Goal: Task Accomplishment & Management: Complete application form

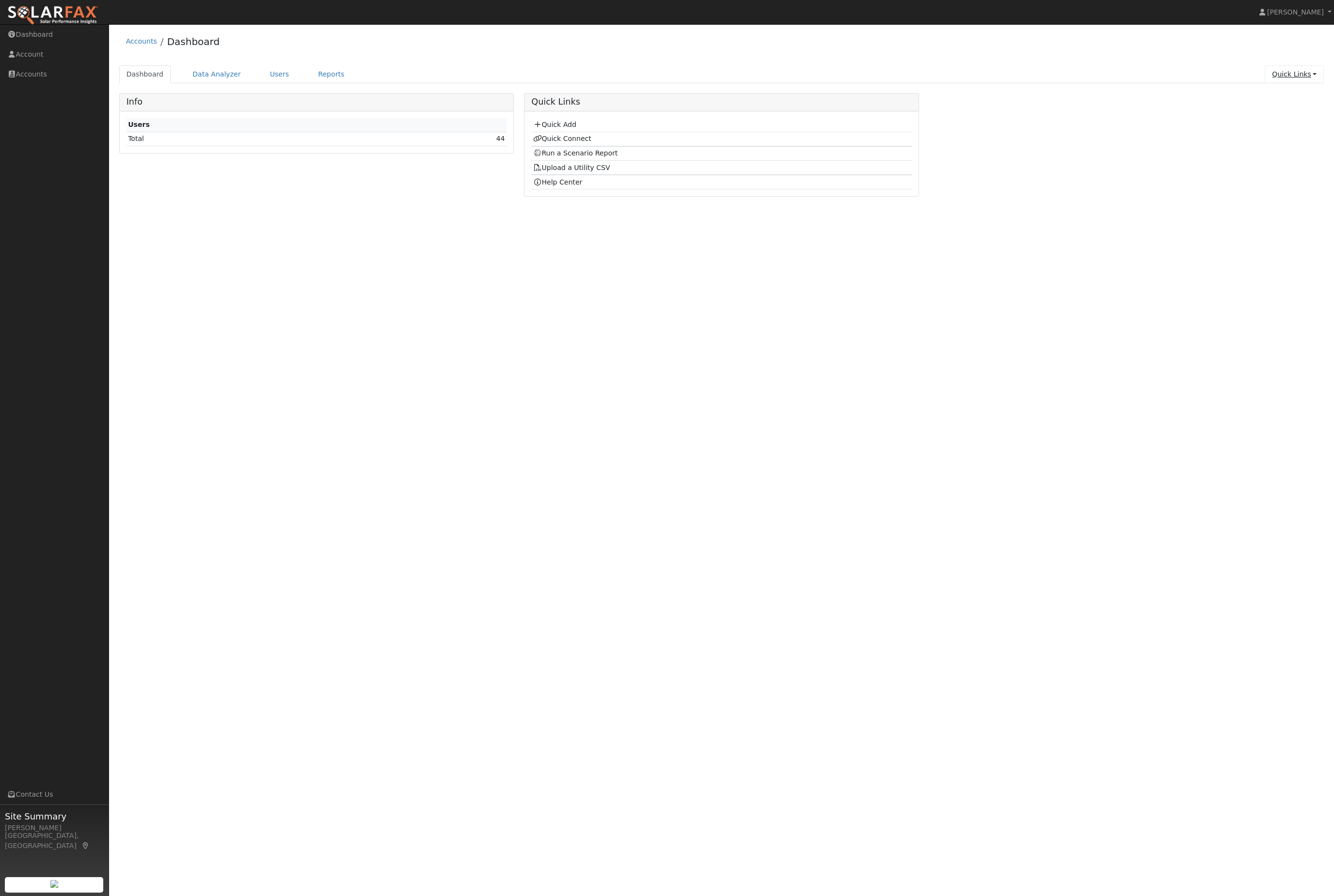
click at [1289, 72] on link "Quick Links" at bounding box center [1294, 74] width 59 height 18
click at [1263, 104] on link "Quick Add" at bounding box center [1275, 97] width 98 height 13
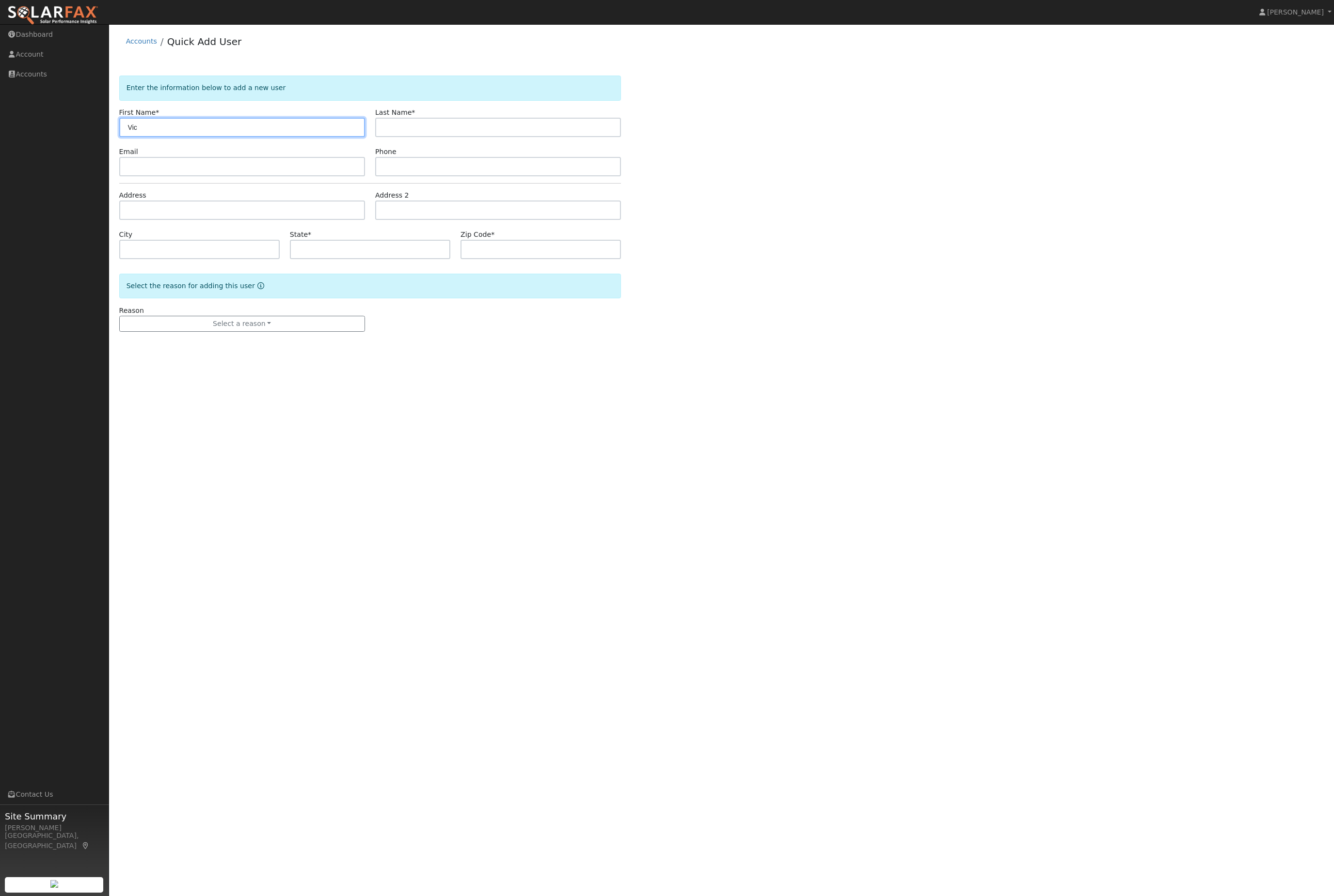
type input "Vic"
type input "[GEOGRAPHIC_DATA]"
click at [203, 220] on input "text" at bounding box center [242, 210] width 246 height 19
paste input "[STREET_ADDRESS]"
type input "8880 Almendra Way"
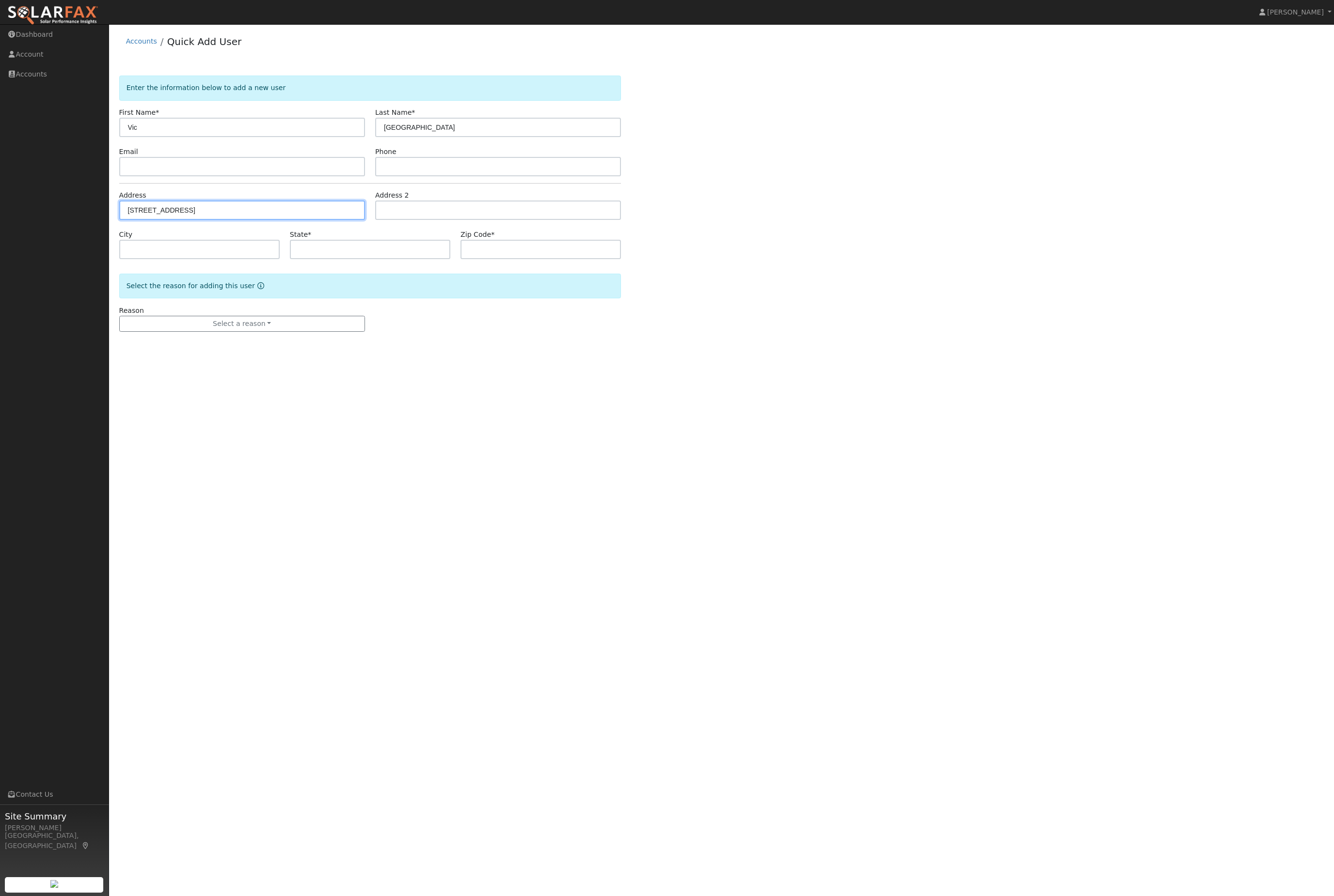
type input "Tracy"
type input "CA"
type input "95304"
click at [265, 332] on button "Select a reason" at bounding box center [242, 324] width 246 height 16
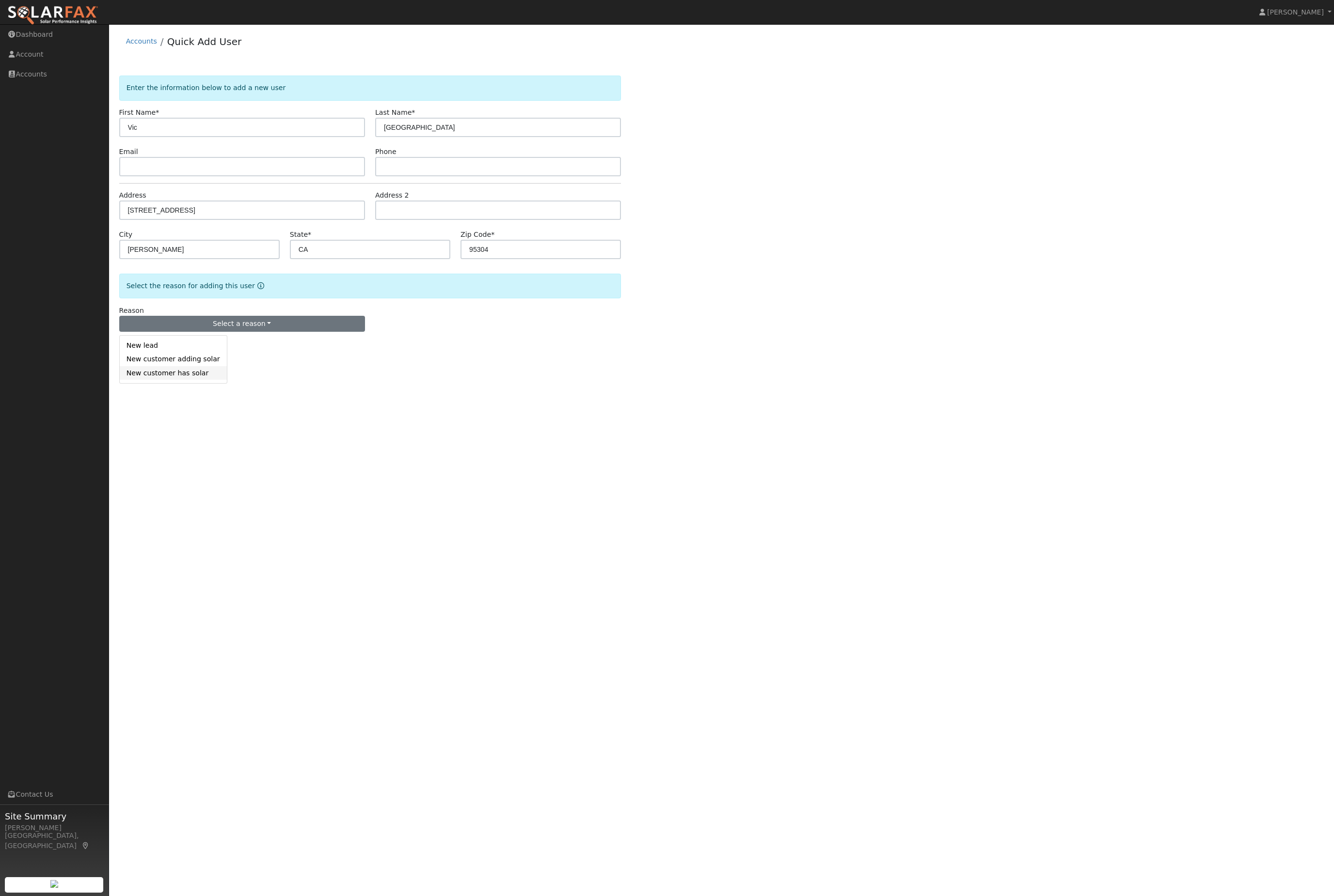
click at [200, 380] on link "New customer has solar" at bounding box center [173, 373] width 107 height 13
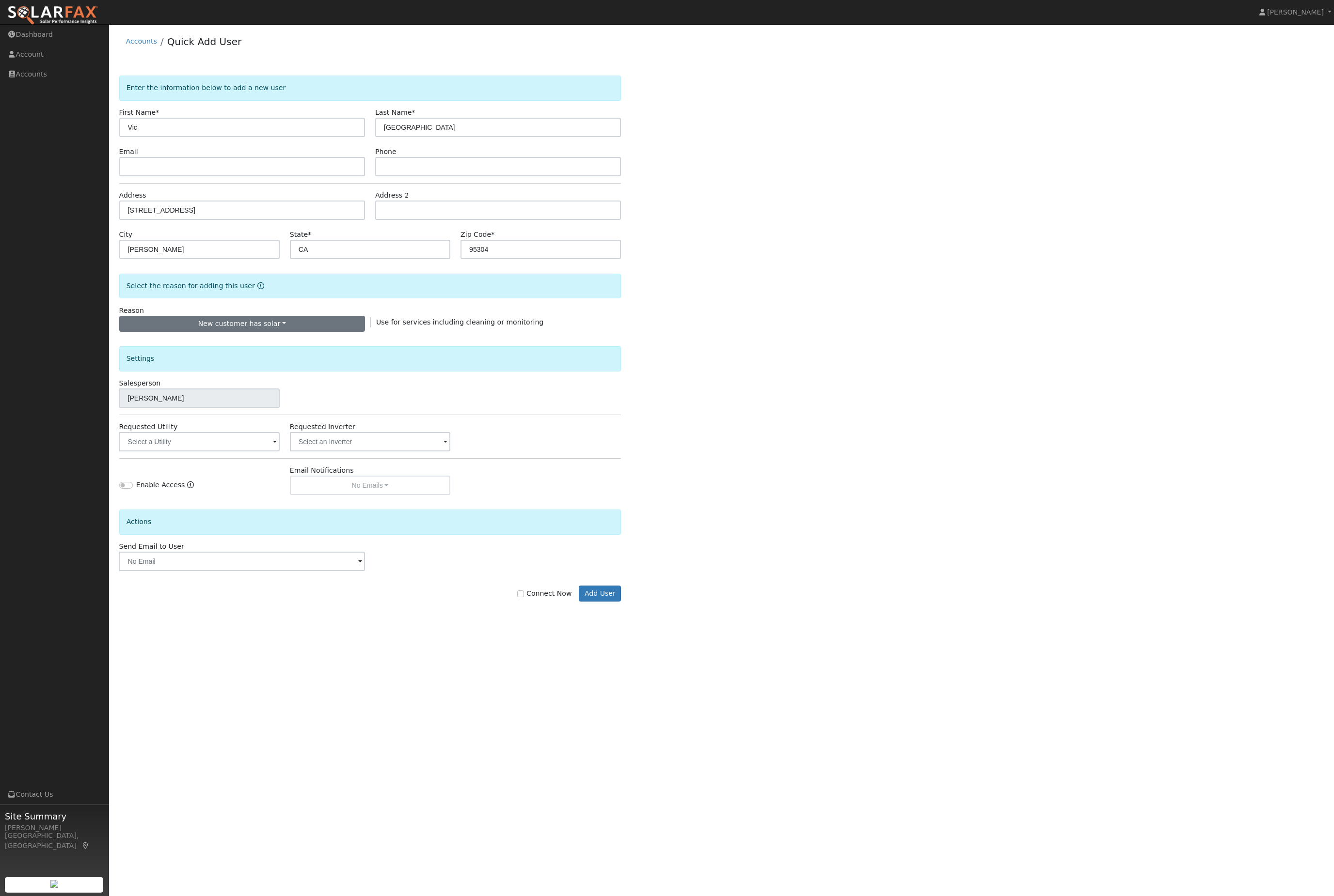
click at [297, 332] on button "New customer has solar" at bounding box center [242, 324] width 246 height 16
click at [198, 366] on link "New customer adding solar" at bounding box center [173, 359] width 107 height 13
click at [215, 452] on input "text" at bounding box center [200, 441] width 160 height 19
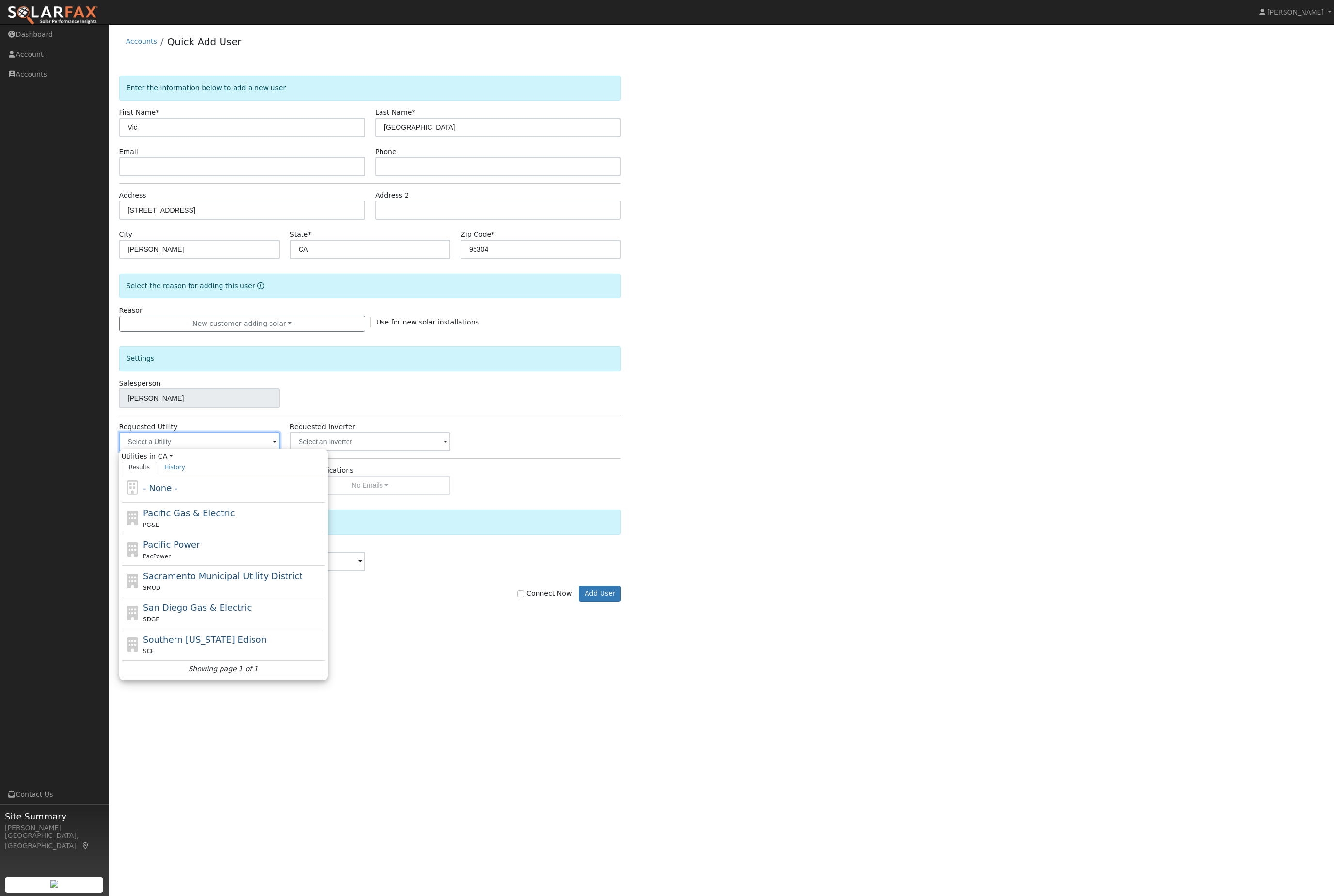
click at [228, 452] on input "text" at bounding box center [200, 441] width 160 height 19
click at [212, 573] on div "Pacific Power PacPower" at bounding box center [223, 581] width 203 height 32
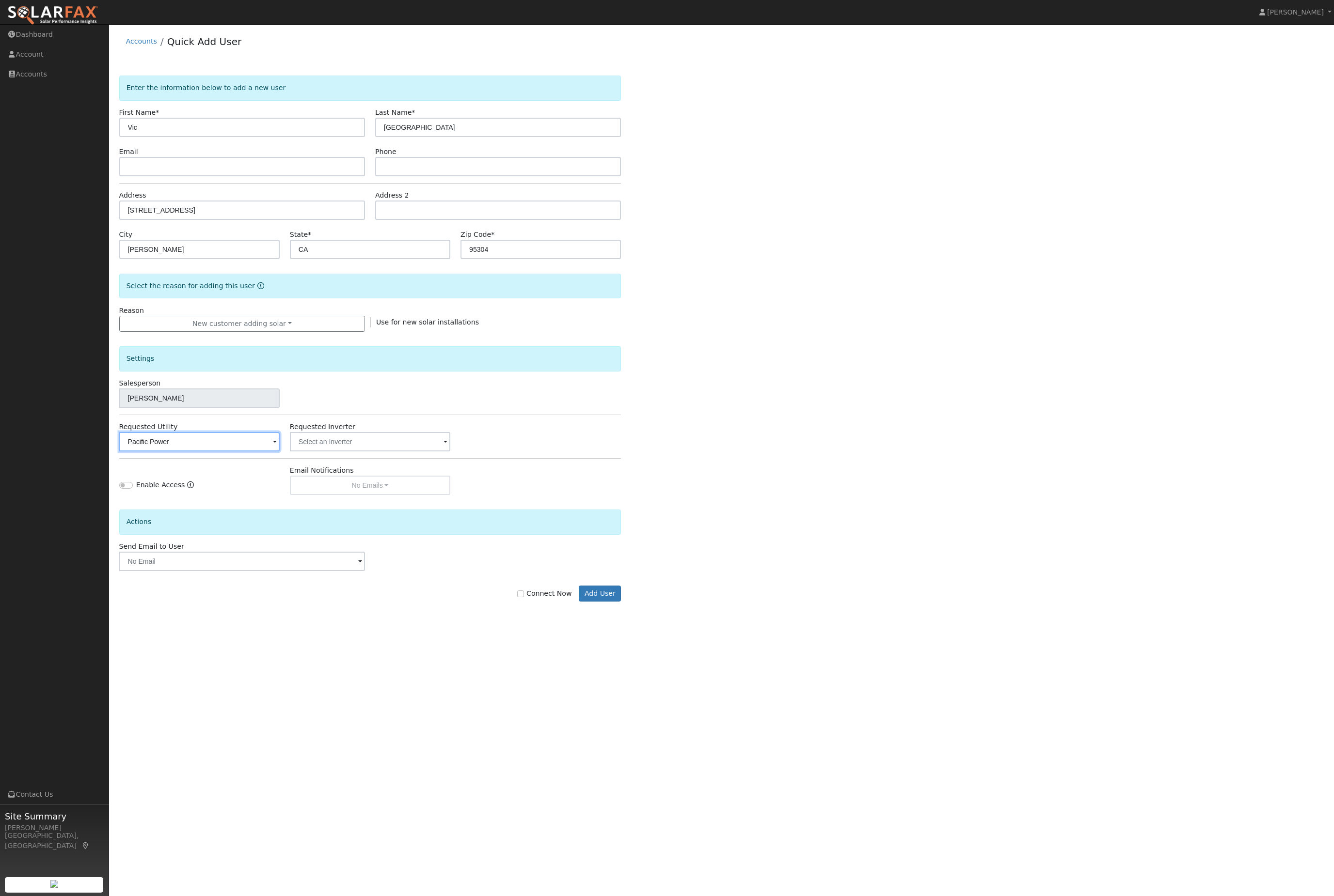
click at [240, 452] on input "Pacific Power" at bounding box center [200, 441] width 160 height 19
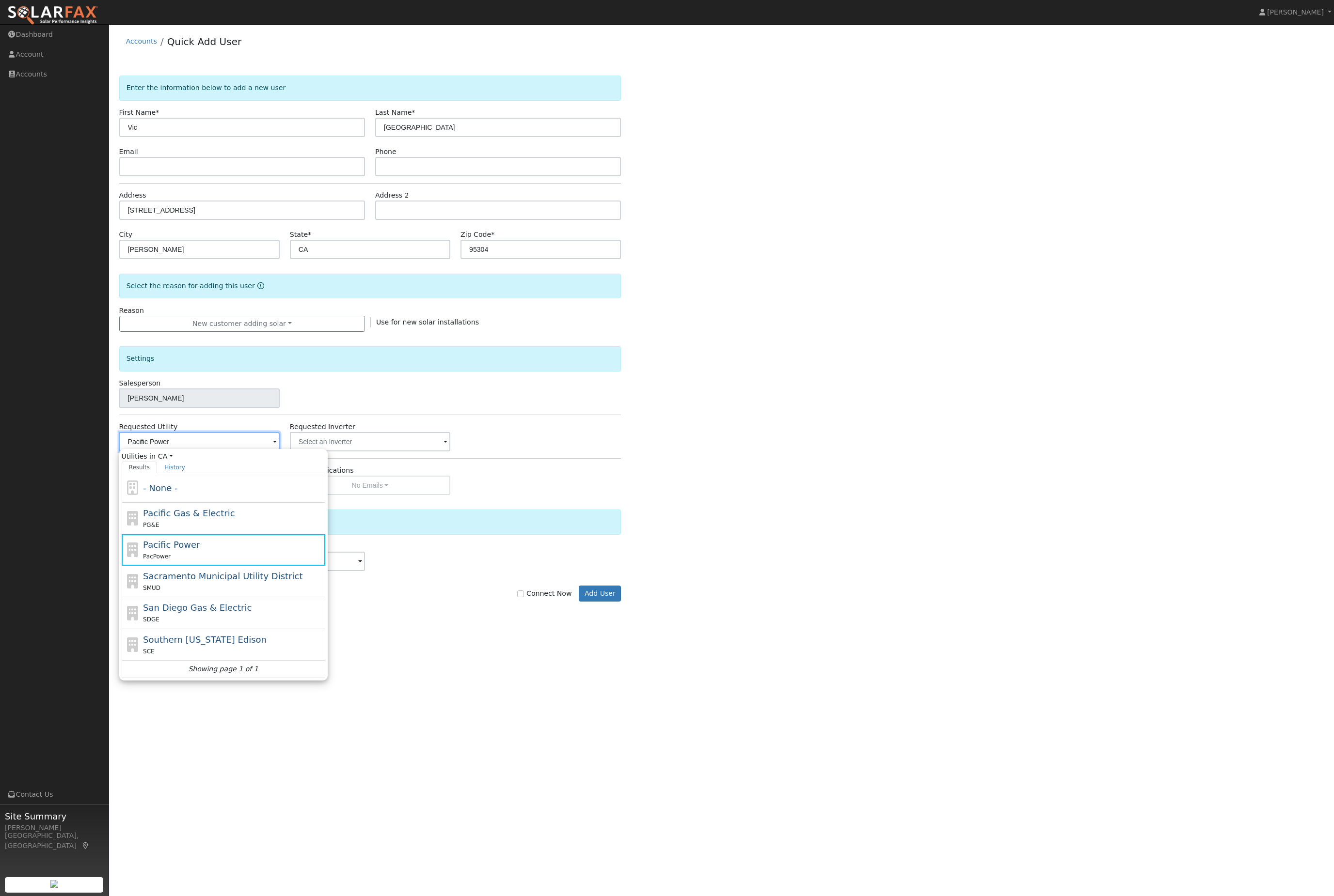
click at [234, 452] on input "Pacific Power" at bounding box center [200, 441] width 160 height 19
click at [220, 530] on div "PG&E" at bounding box center [232, 524] width 180 height 11
type input "Pacific Gas & Electric"
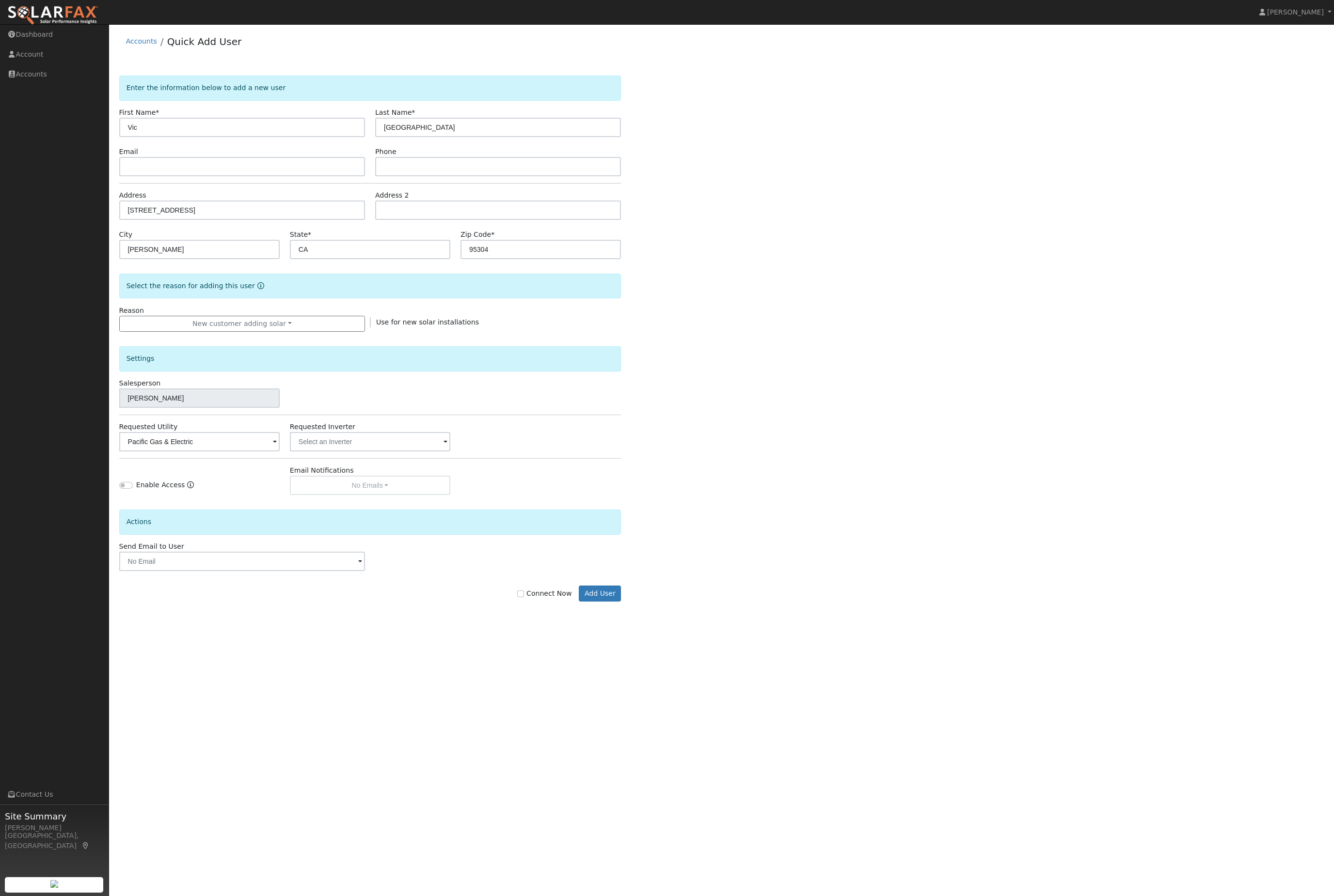
click at [520, 597] on input "Connect Now" at bounding box center [520, 593] width 7 height 7
checkbox input "true"
click at [601, 602] on button "Add User" at bounding box center [600, 593] width 42 height 16
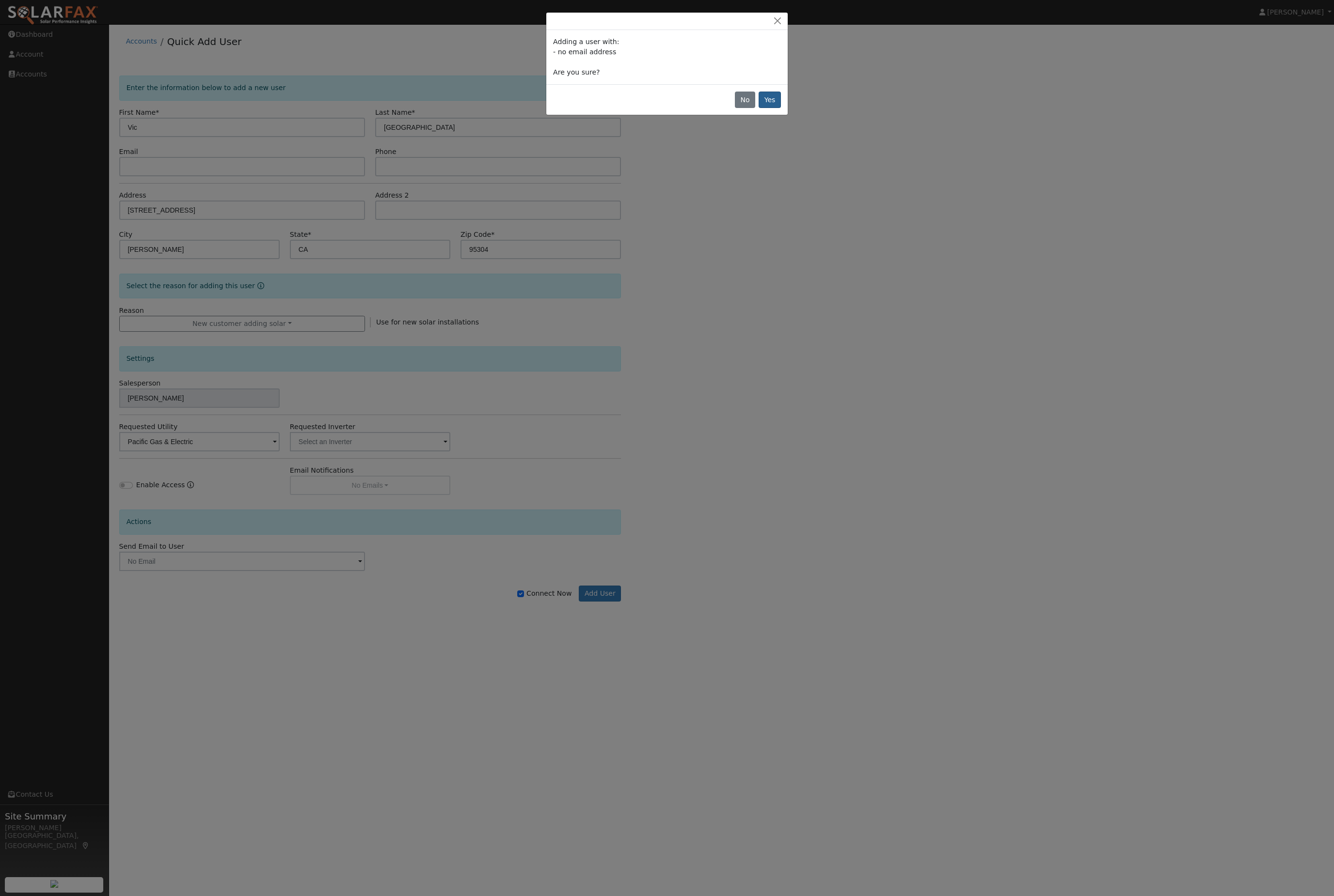
click at [775, 108] on button "Yes" at bounding box center [769, 99] width 22 height 16
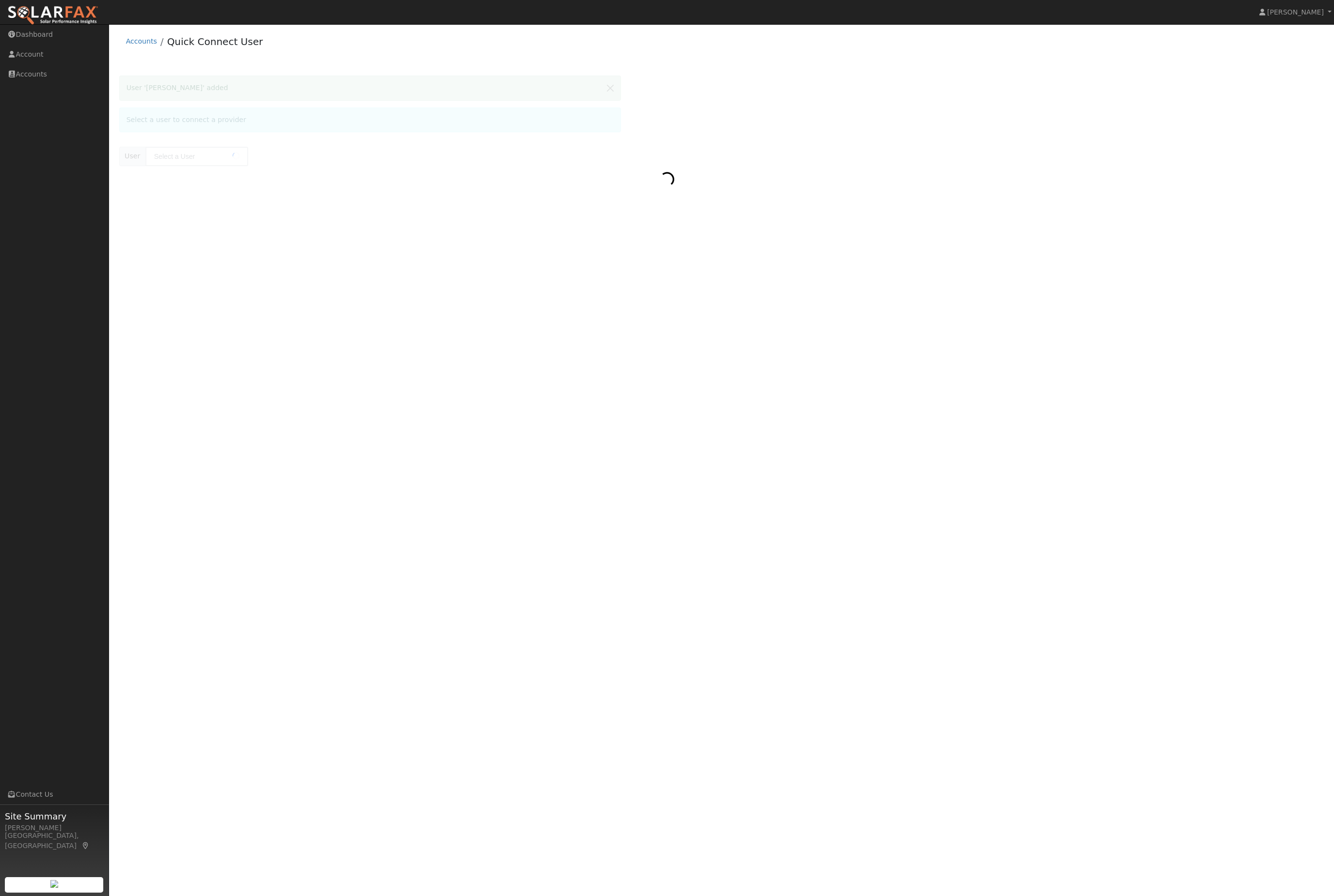
type input "[PERSON_NAME]"
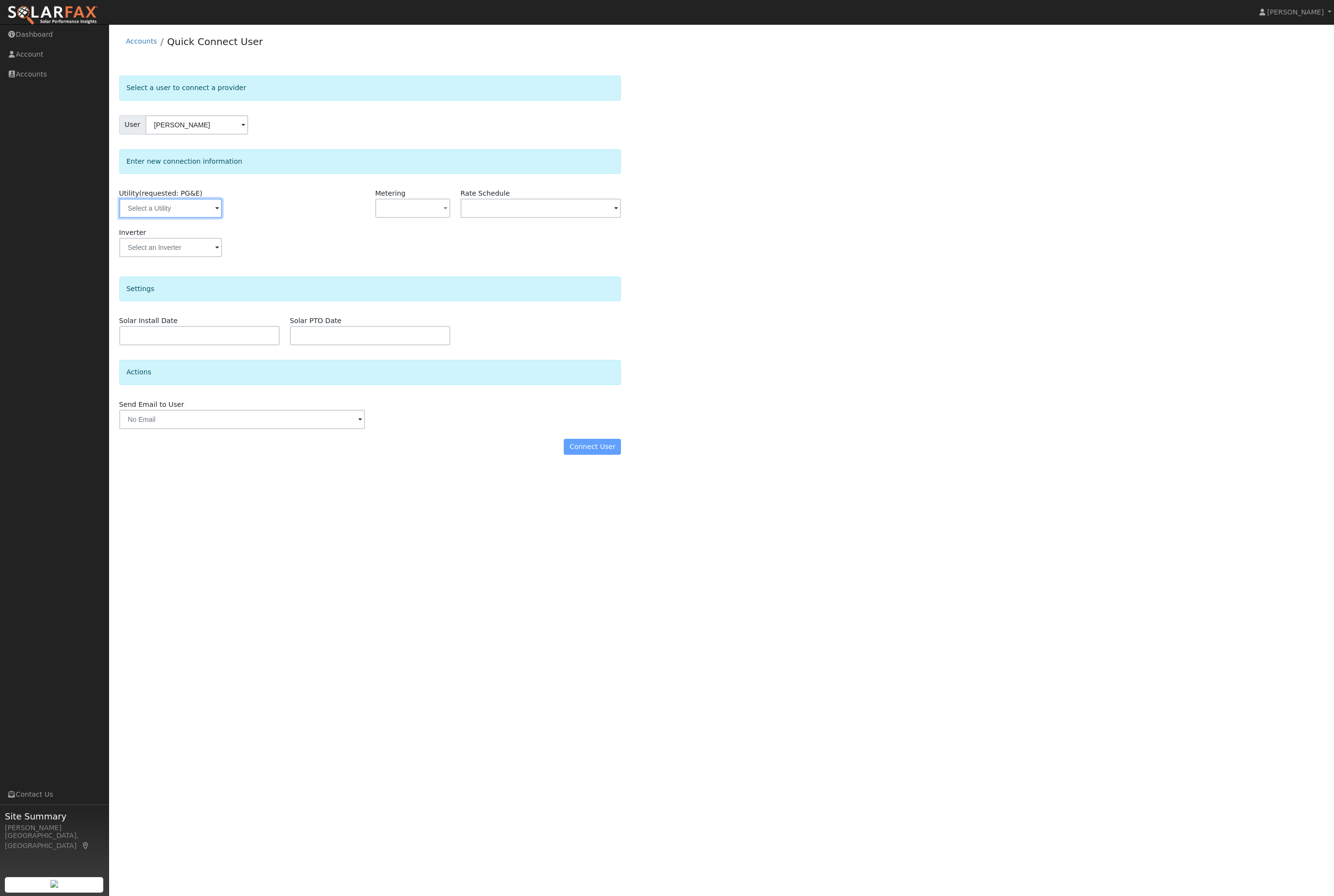
click at [180, 214] on input "text" at bounding box center [171, 208] width 103 height 19
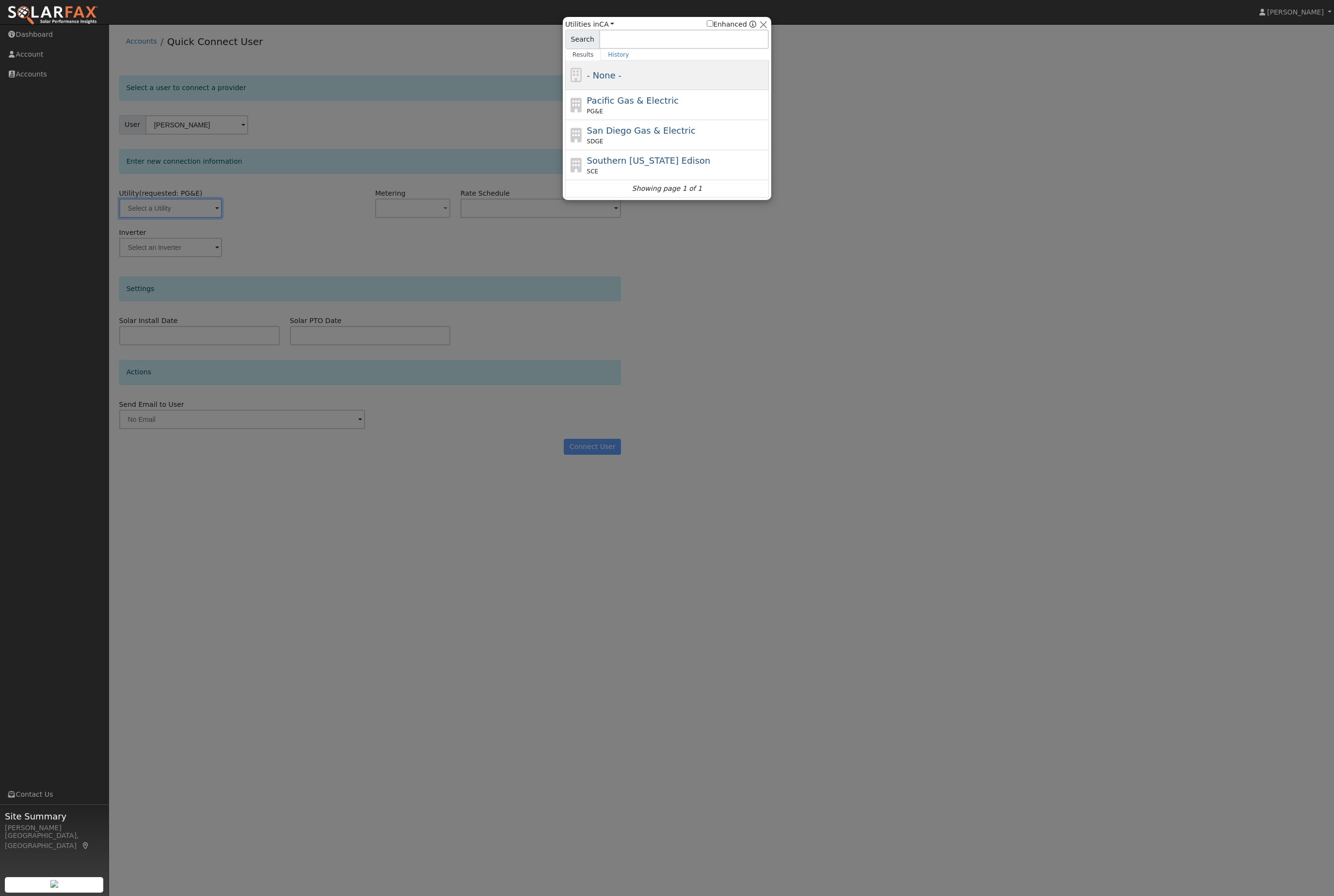
click at [664, 80] on div "- None -" at bounding box center [677, 75] width 180 height 13
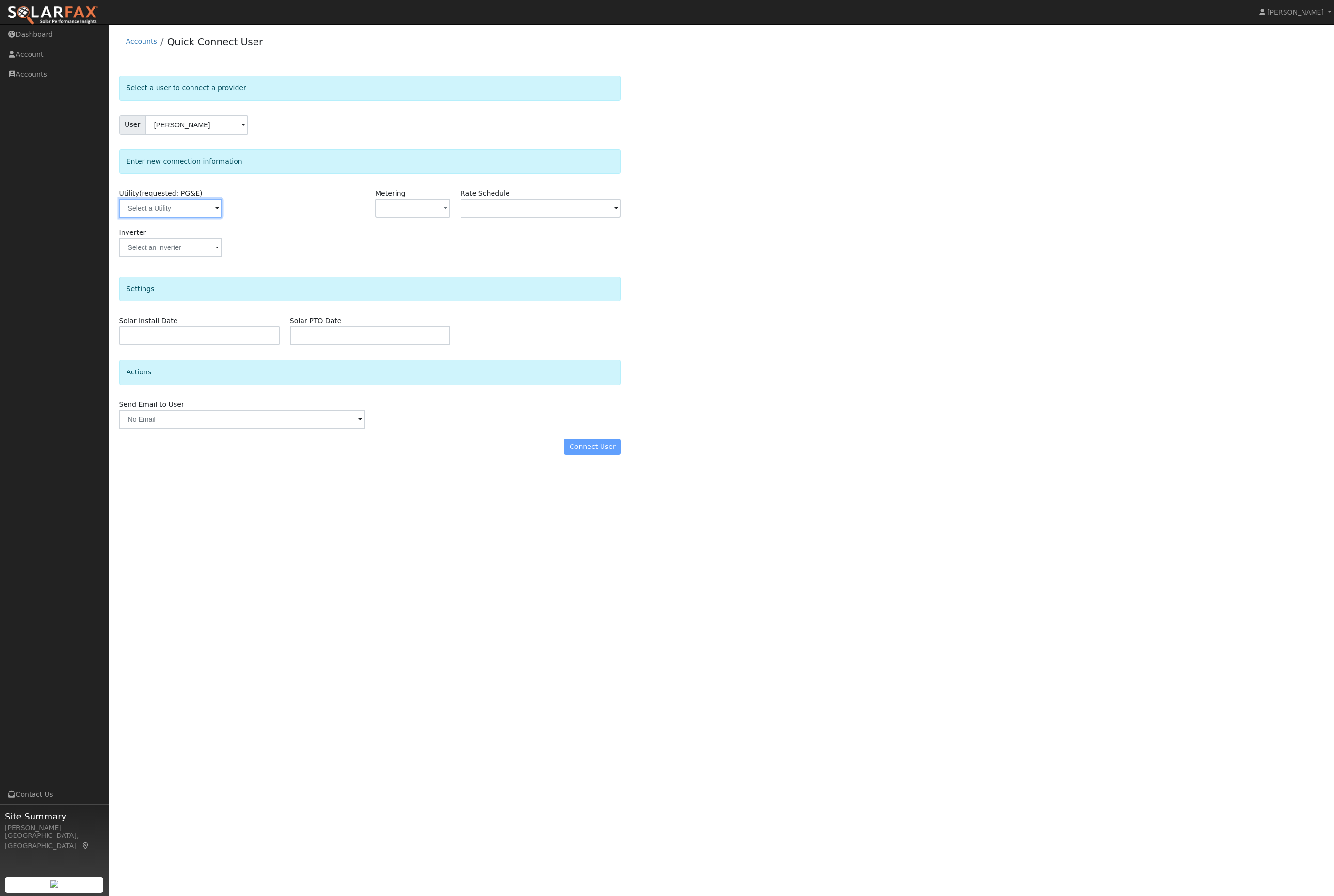
click at [179, 218] on input "text" at bounding box center [171, 208] width 103 height 19
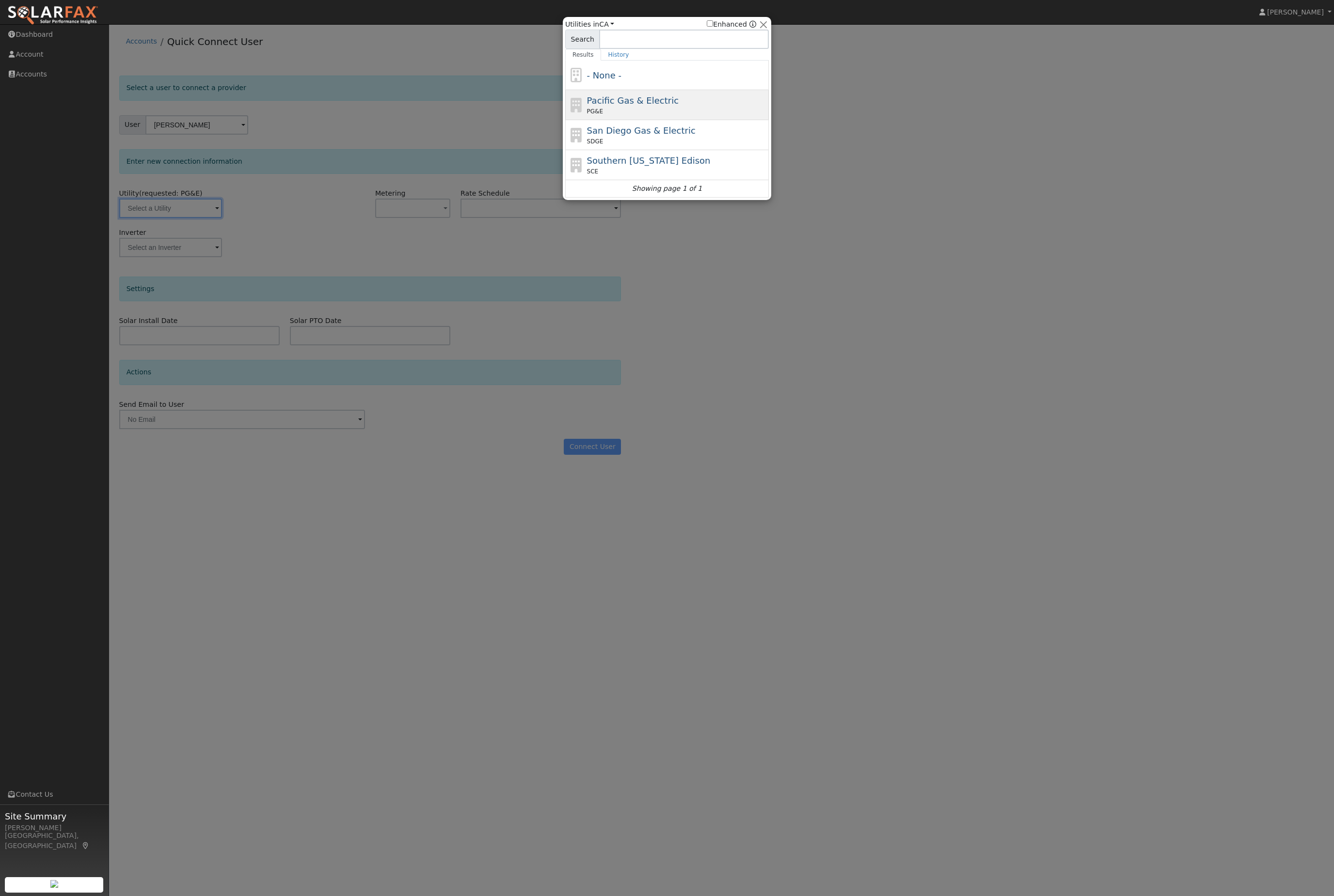
click at [661, 106] on span "Pacific Gas & Electric" at bounding box center [632, 100] width 92 height 11
type input "PG&E"
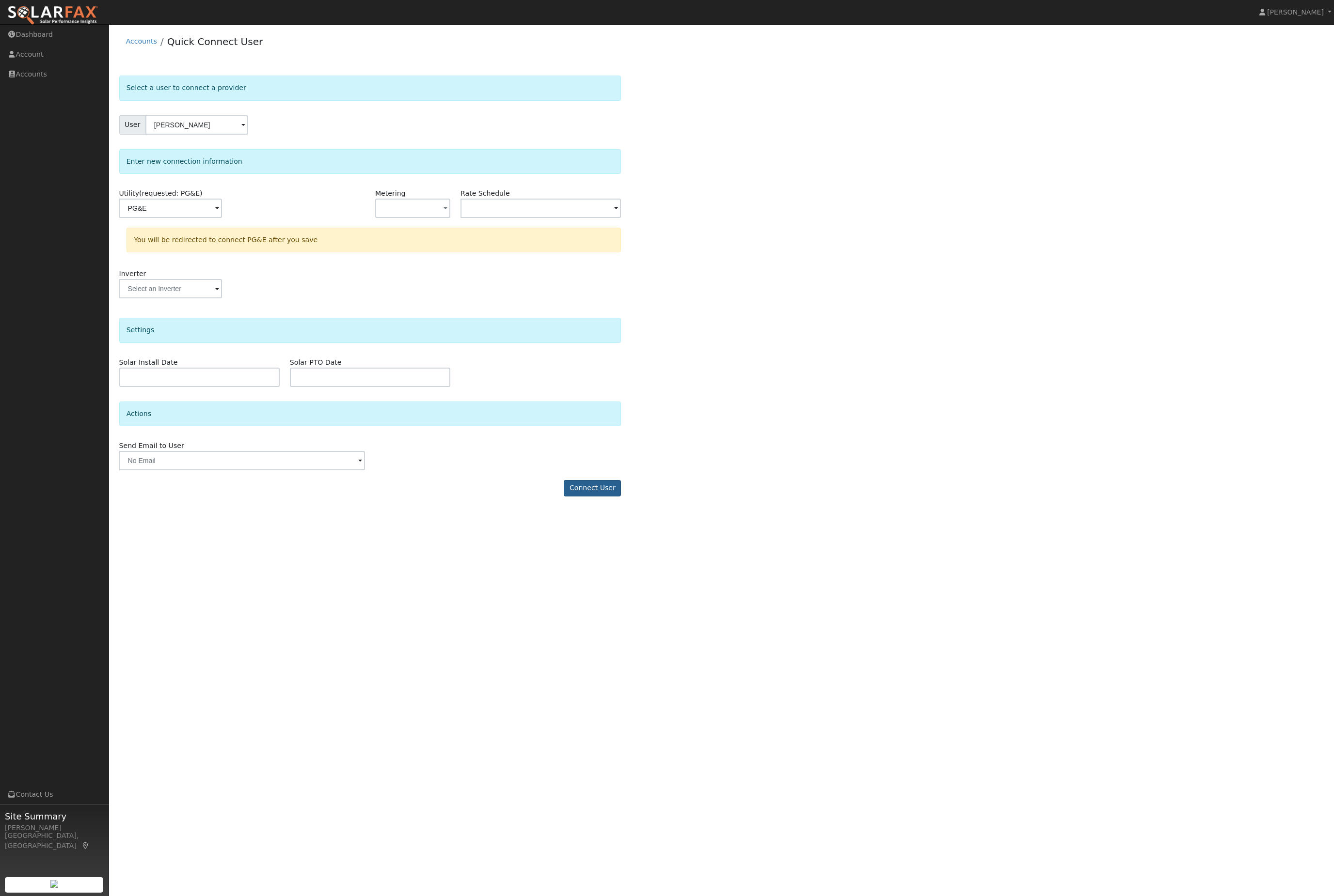
click at [608, 496] on button "Connect User" at bounding box center [592, 488] width 57 height 16
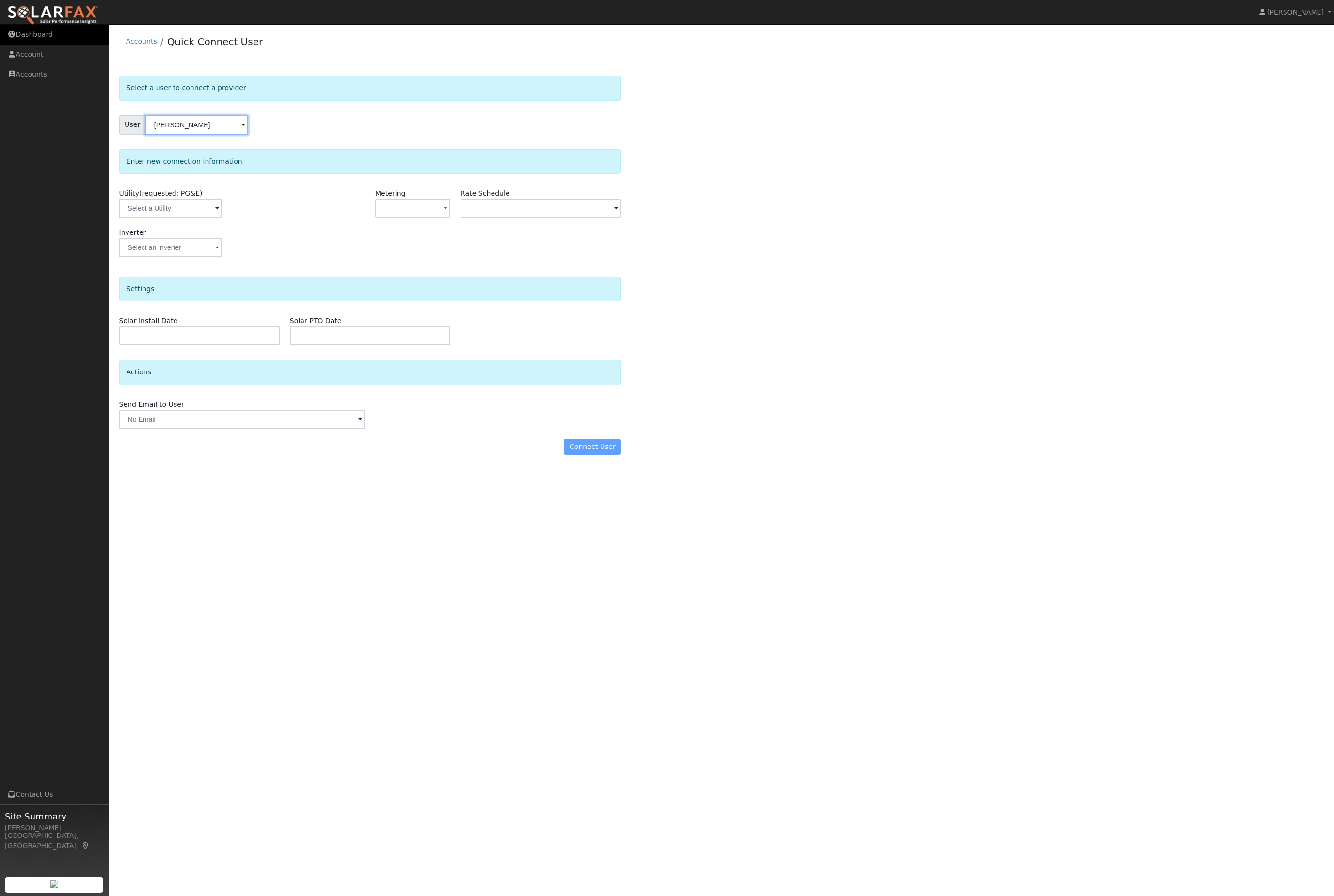
click at [4, 27] on link "Dashboard" at bounding box center [54, 35] width 109 height 20
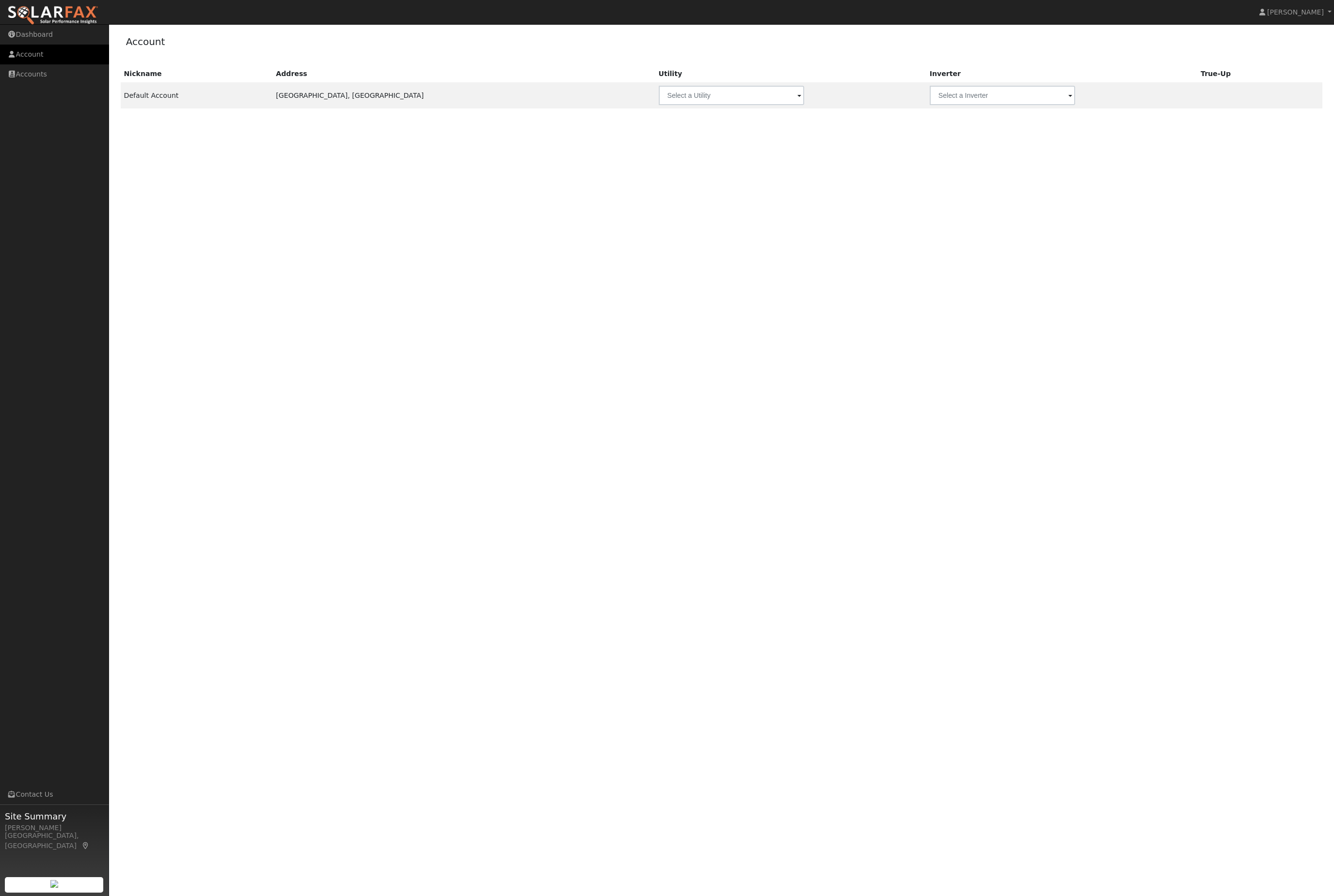
click at [22, 52] on link "Account" at bounding box center [54, 54] width 109 height 20
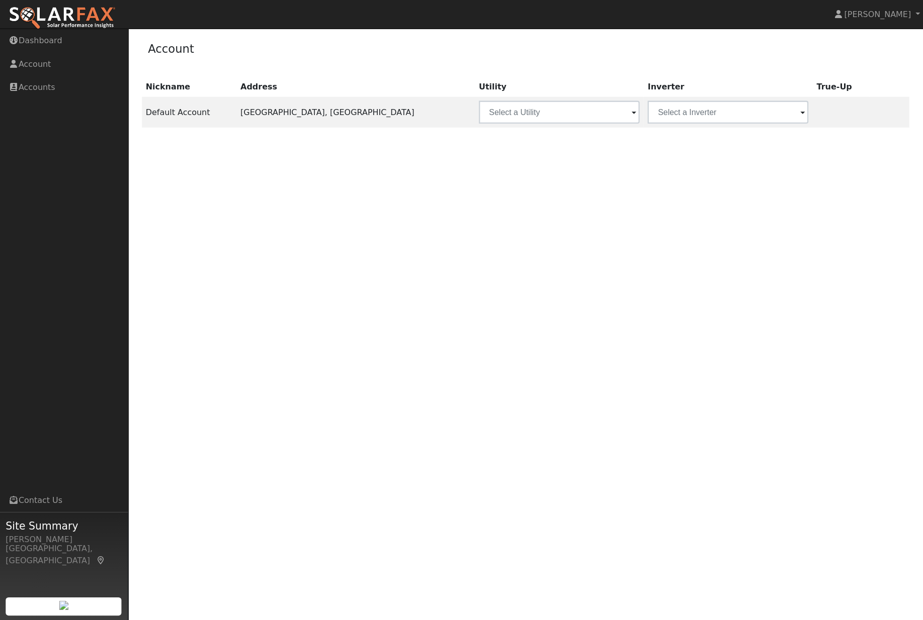
scroll to position [8, 0]
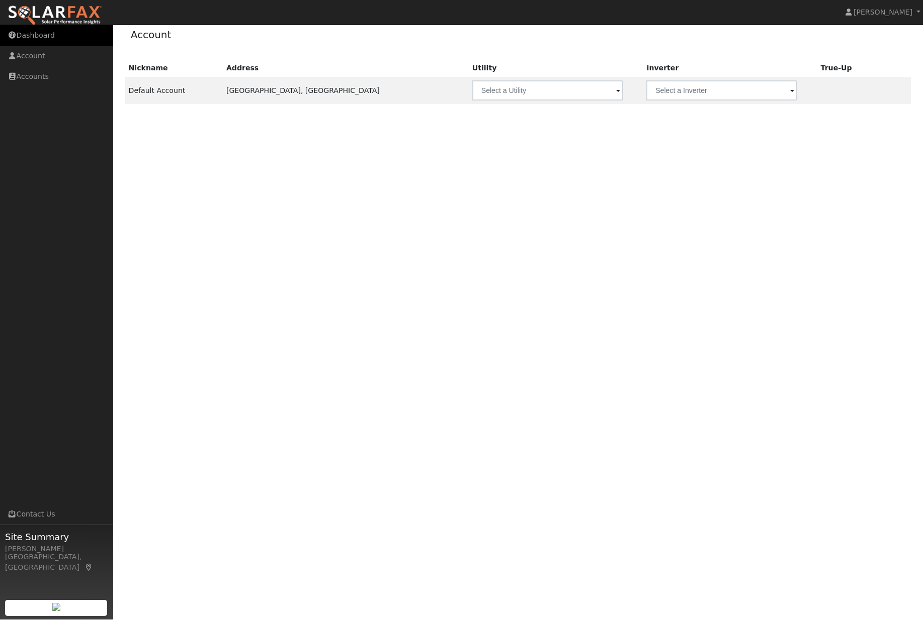
click at [44, 27] on link "Dashboard" at bounding box center [56, 36] width 113 height 21
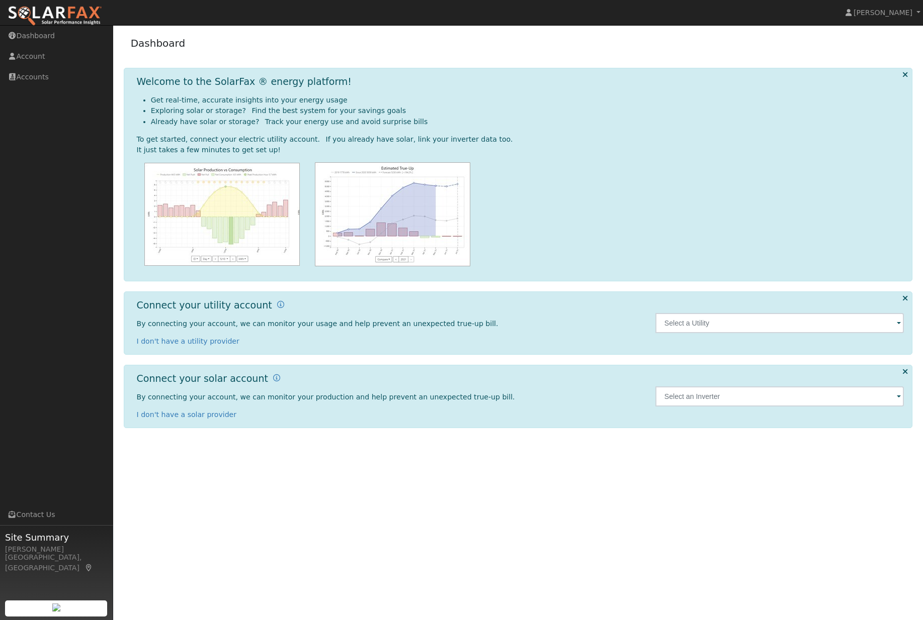
click at [906, 77] on icon at bounding box center [905, 75] width 6 height 8
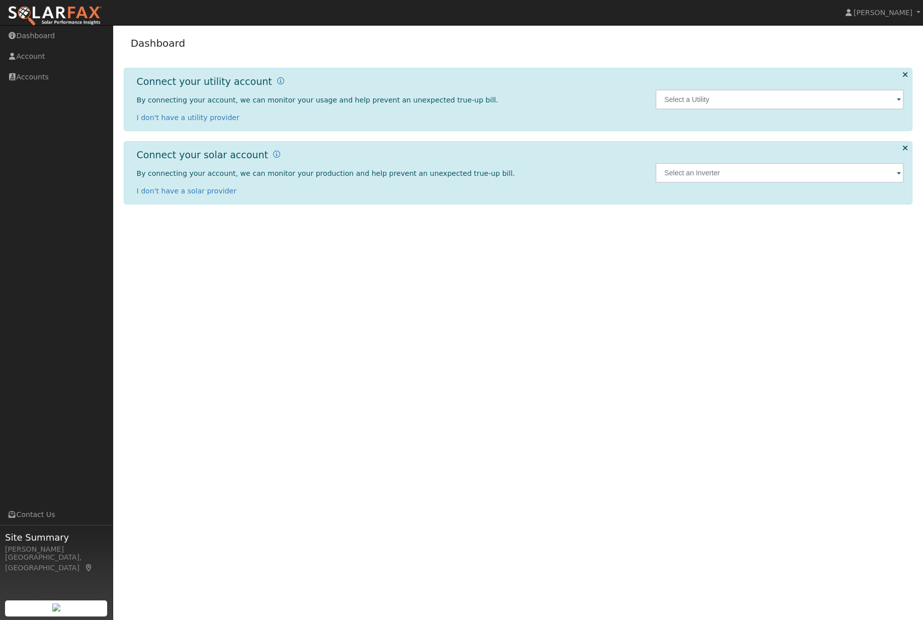
click at [904, 73] on icon at bounding box center [905, 75] width 6 height 8
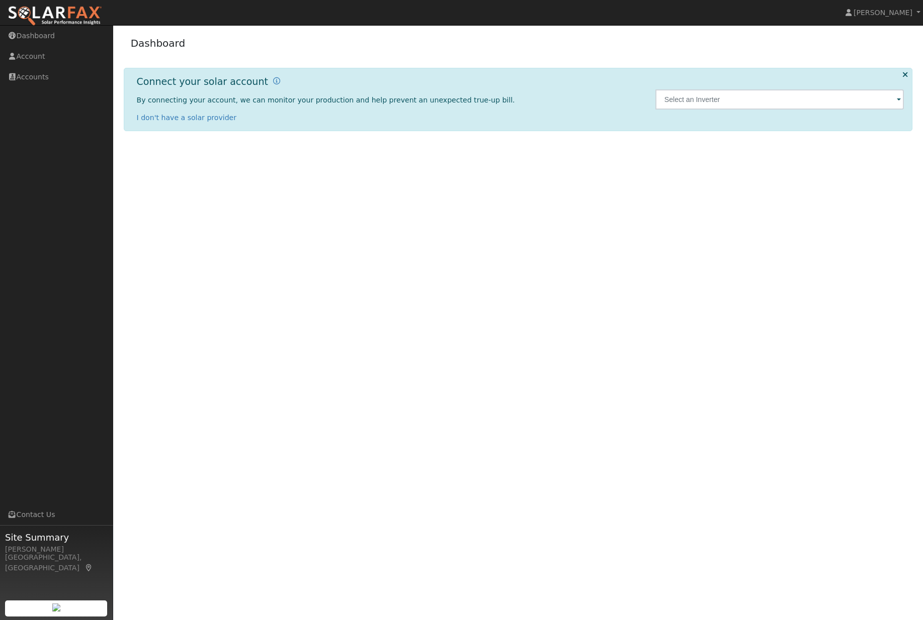
click at [906, 73] on icon at bounding box center [905, 75] width 6 height 8
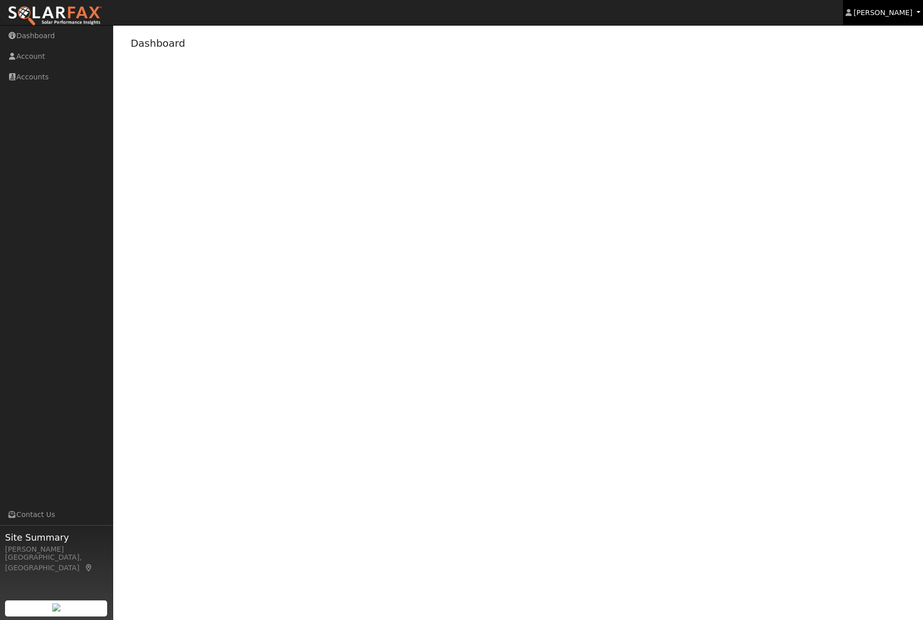
click at [893, 12] on span "[PERSON_NAME]" at bounding box center [882, 13] width 59 height 8
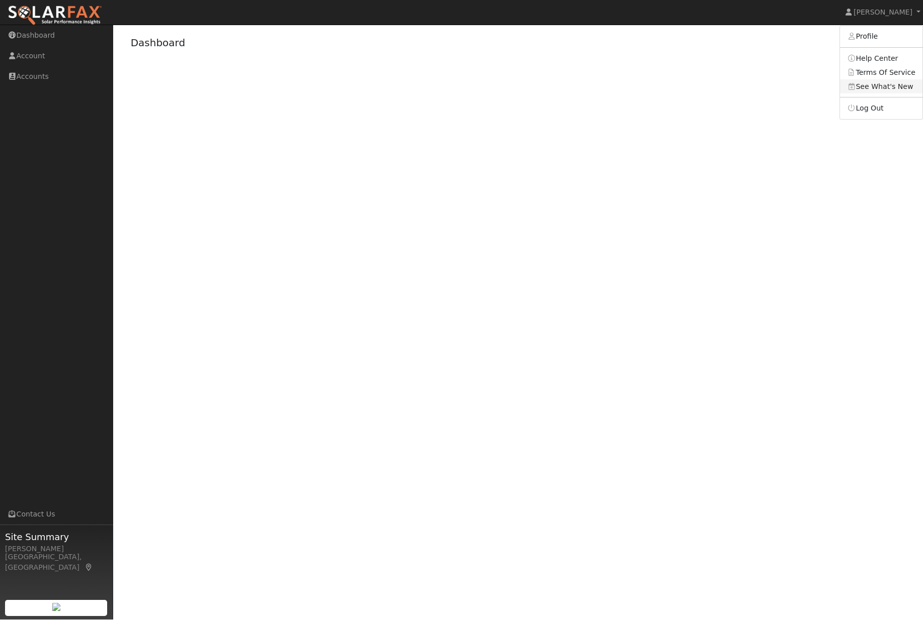
click at [877, 94] on link "See What's New" at bounding box center [881, 87] width 82 height 14
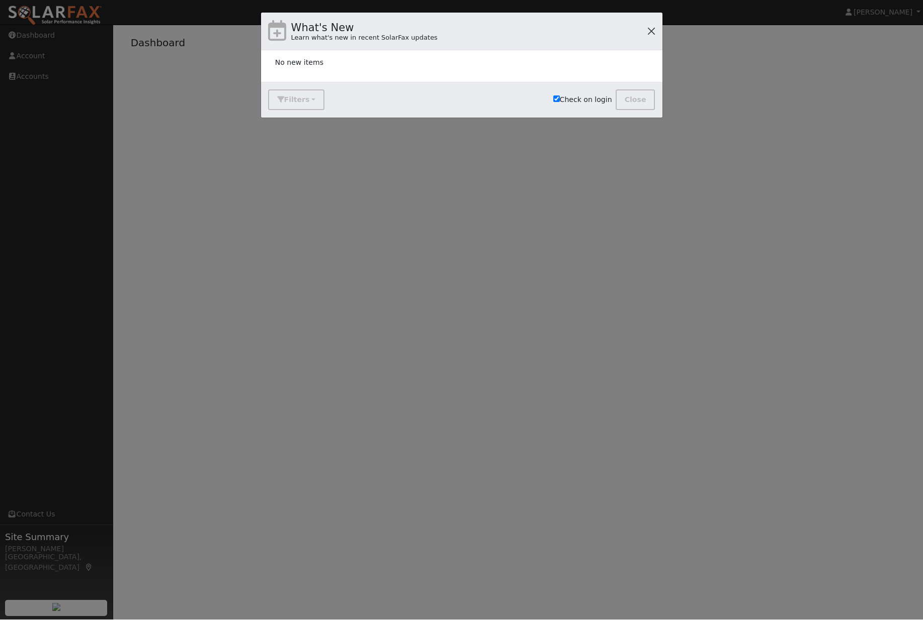
click at [649, 27] on button "button" at bounding box center [651, 32] width 14 height 14
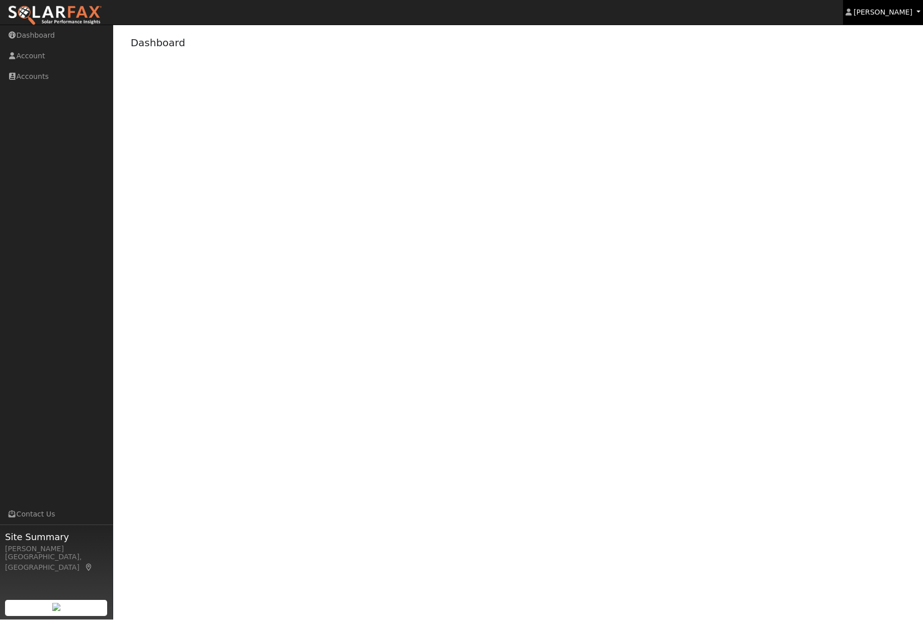
click at [907, 12] on span "[PERSON_NAME]" at bounding box center [882, 13] width 59 height 8
click at [876, 94] on link "See What's New" at bounding box center [881, 87] width 82 height 14
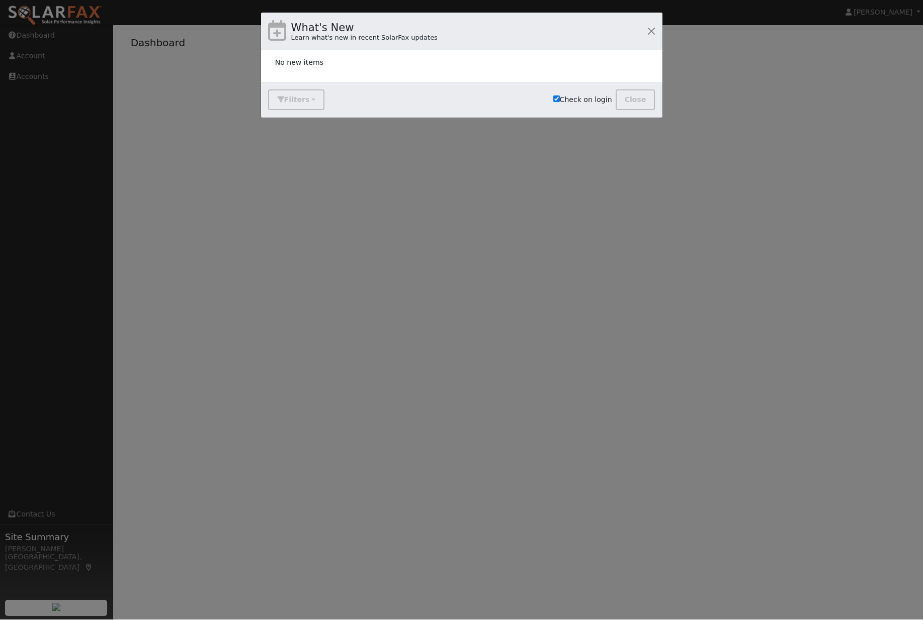
click at [654, 21] on div "What's New Learn what's new in recent SolarFax updates" at bounding box center [461, 32] width 401 height 38
click at [644, 35] on button "button" at bounding box center [651, 32] width 14 height 14
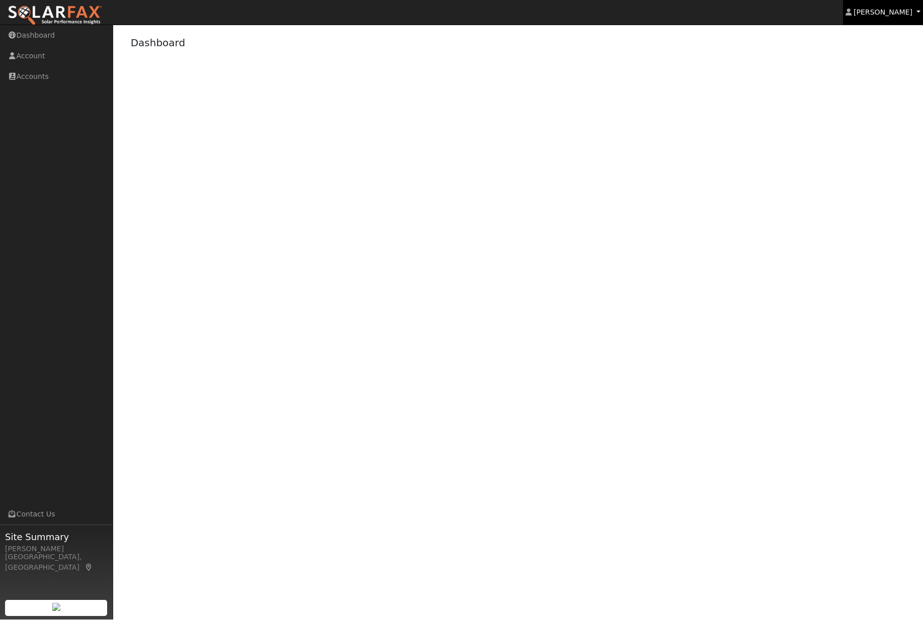
click at [917, 16] on link "[PERSON_NAME]" at bounding box center [883, 12] width 80 height 25
click at [873, 116] on link "Log Out" at bounding box center [881, 109] width 82 height 14
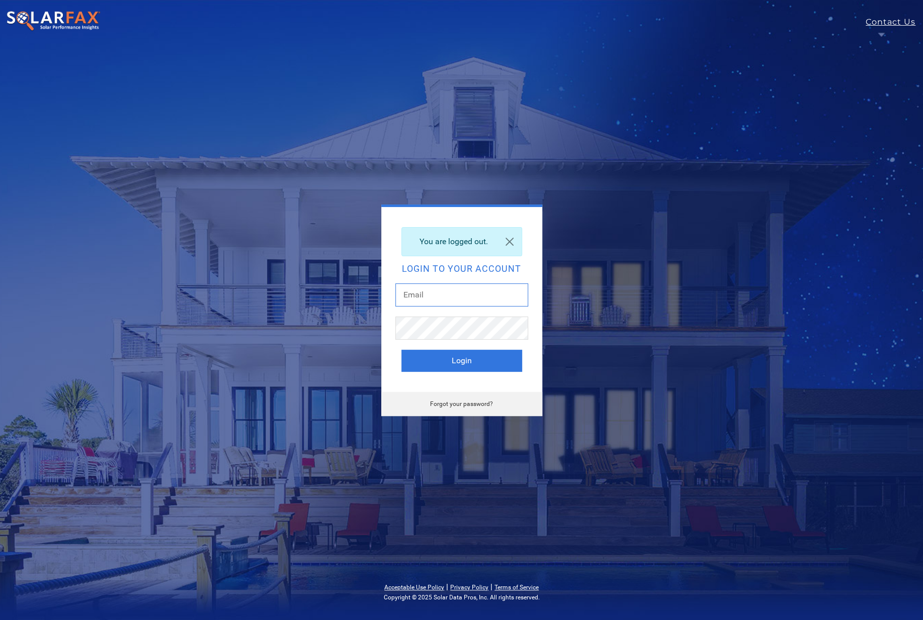
type input "jonmichael@radiusenergyinc.com"
click at [461, 360] on button "Login" at bounding box center [461, 361] width 121 height 22
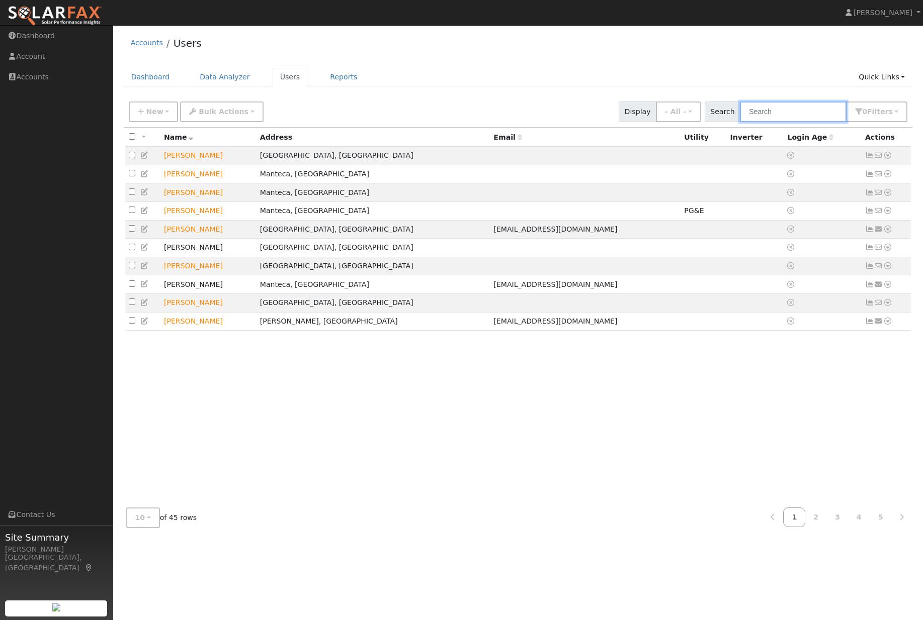
click at [817, 121] on input "text" at bounding box center [793, 112] width 107 height 21
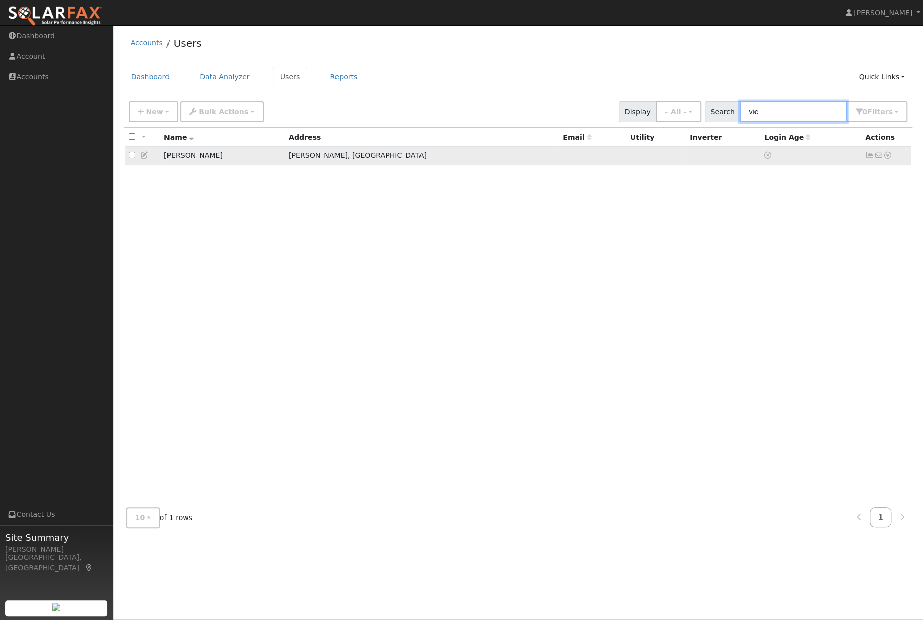
type input "vic"
click at [145, 159] on icon at bounding box center [144, 155] width 9 height 7
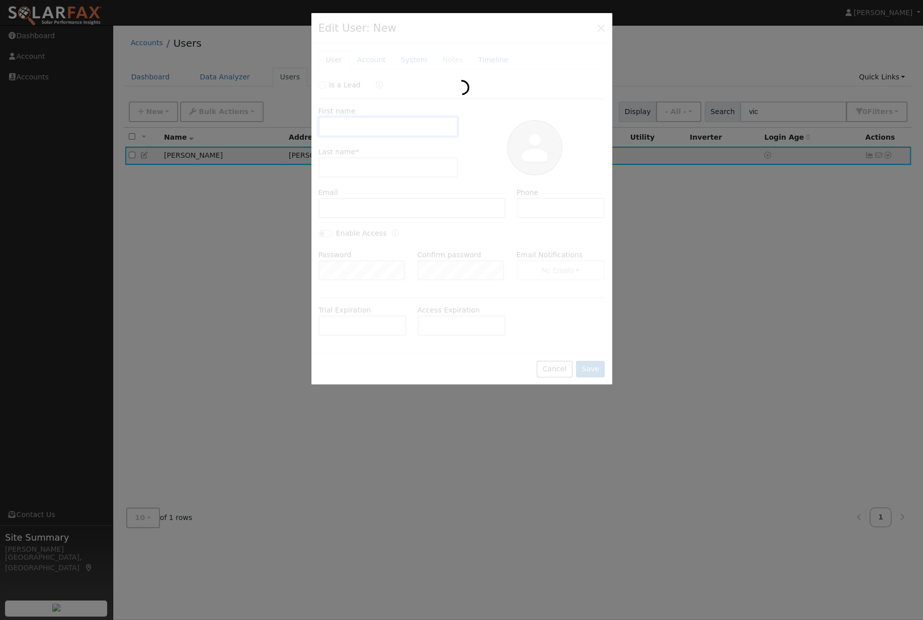
type input "Vic"
type input "[GEOGRAPHIC_DATA]"
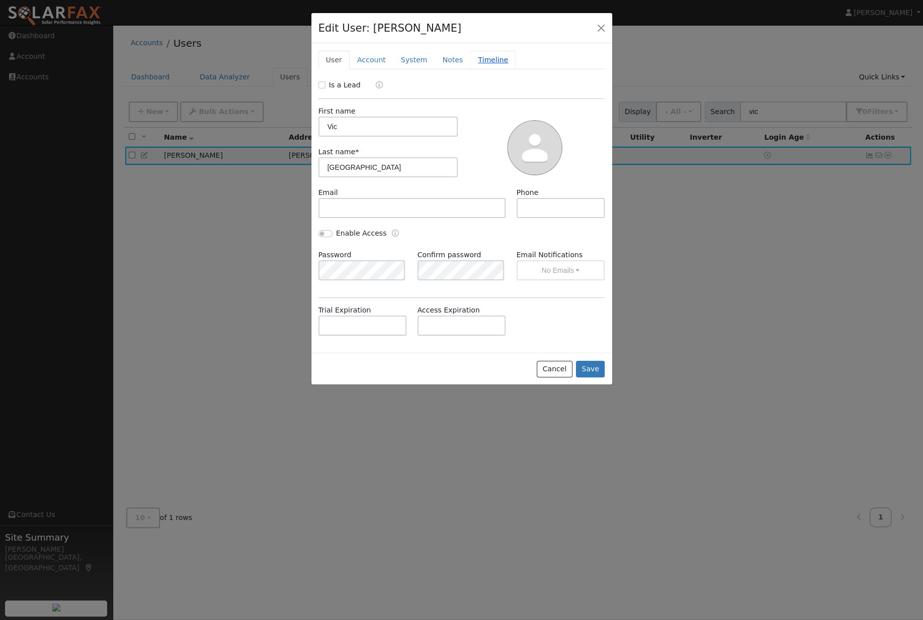
click at [492, 65] on link "Timeline" at bounding box center [492, 60] width 45 height 19
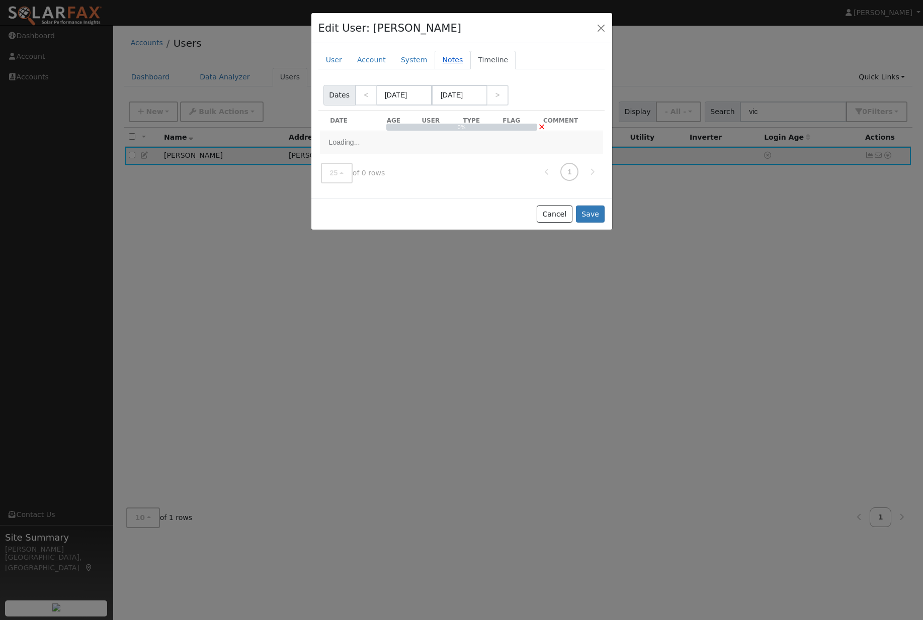
click at [457, 56] on link "Notes" at bounding box center [452, 60] width 36 height 19
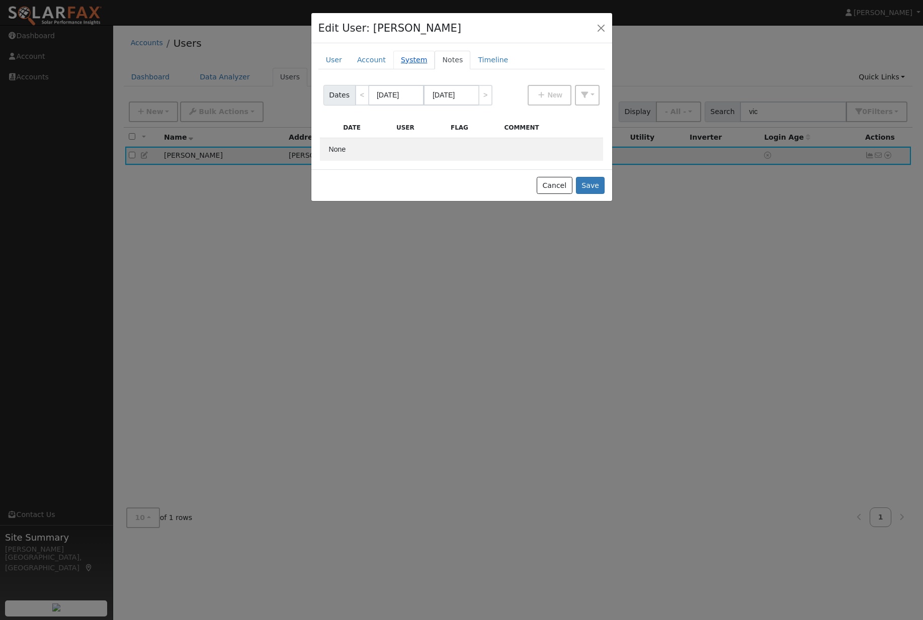
click at [420, 61] on link "System" at bounding box center [414, 60] width 42 height 19
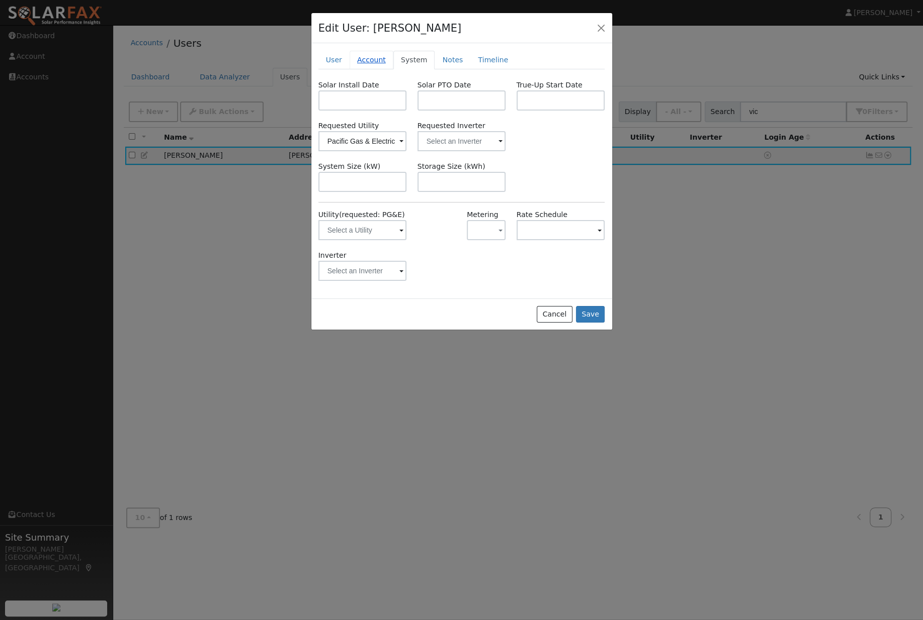
click at [368, 62] on link "Account" at bounding box center [371, 60] width 44 height 19
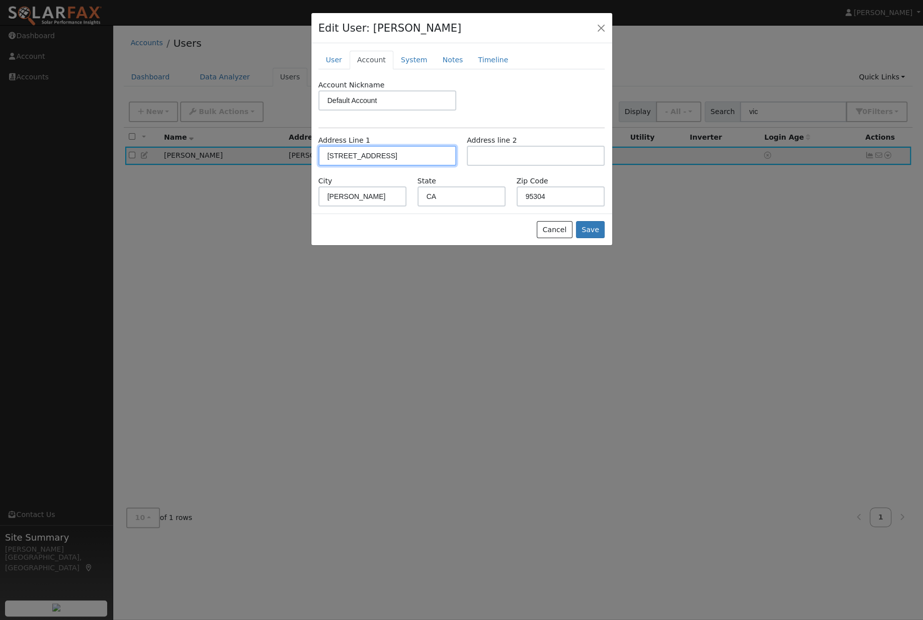
click at [406, 156] on input "[STREET_ADDRESS]" at bounding box center [387, 156] width 138 height 20
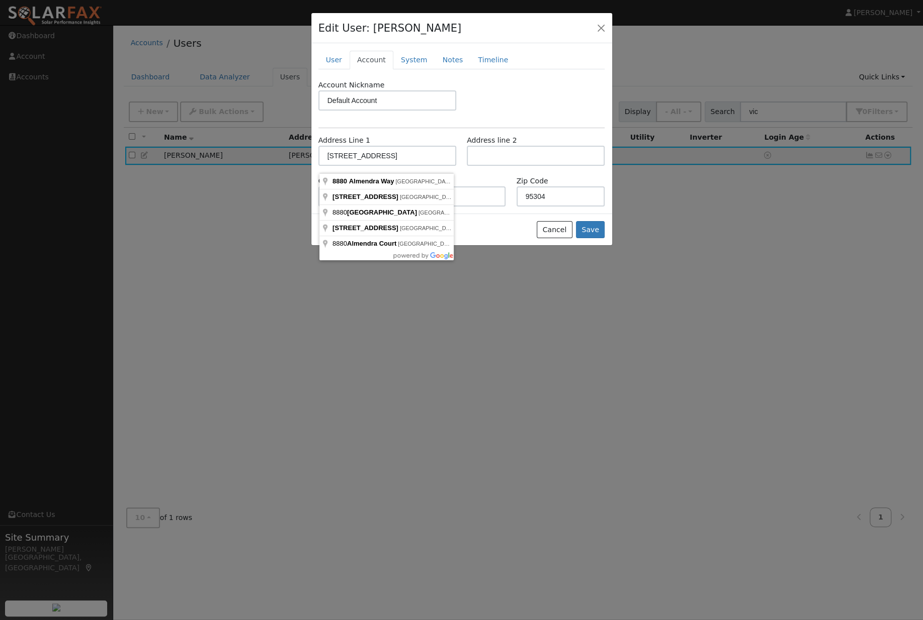
click at [774, 328] on div at bounding box center [461, 310] width 923 height 620
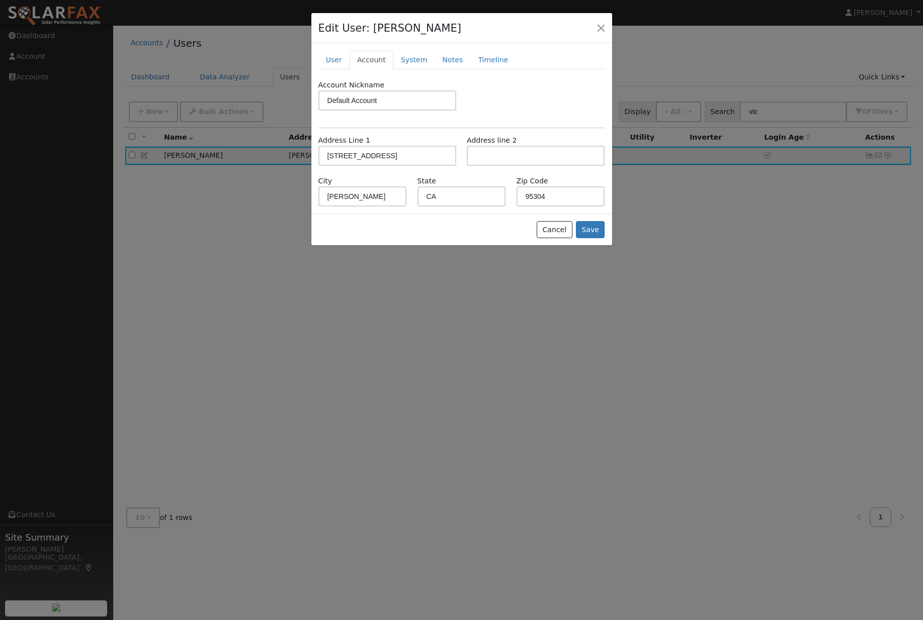
click at [779, 188] on div at bounding box center [461, 310] width 923 height 620
